Goal: Task Accomplishment & Management: Use online tool/utility

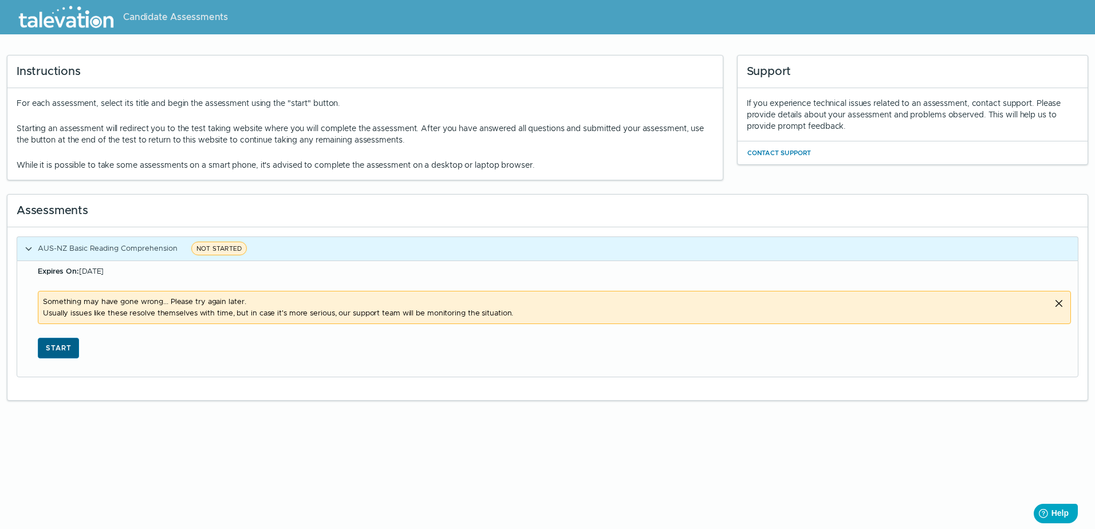
click at [70, 346] on button "Start" at bounding box center [58, 348] width 41 height 21
click at [68, 345] on button "Start" at bounding box center [58, 348] width 41 height 21
